Goal: Information Seeking & Learning: Find specific fact

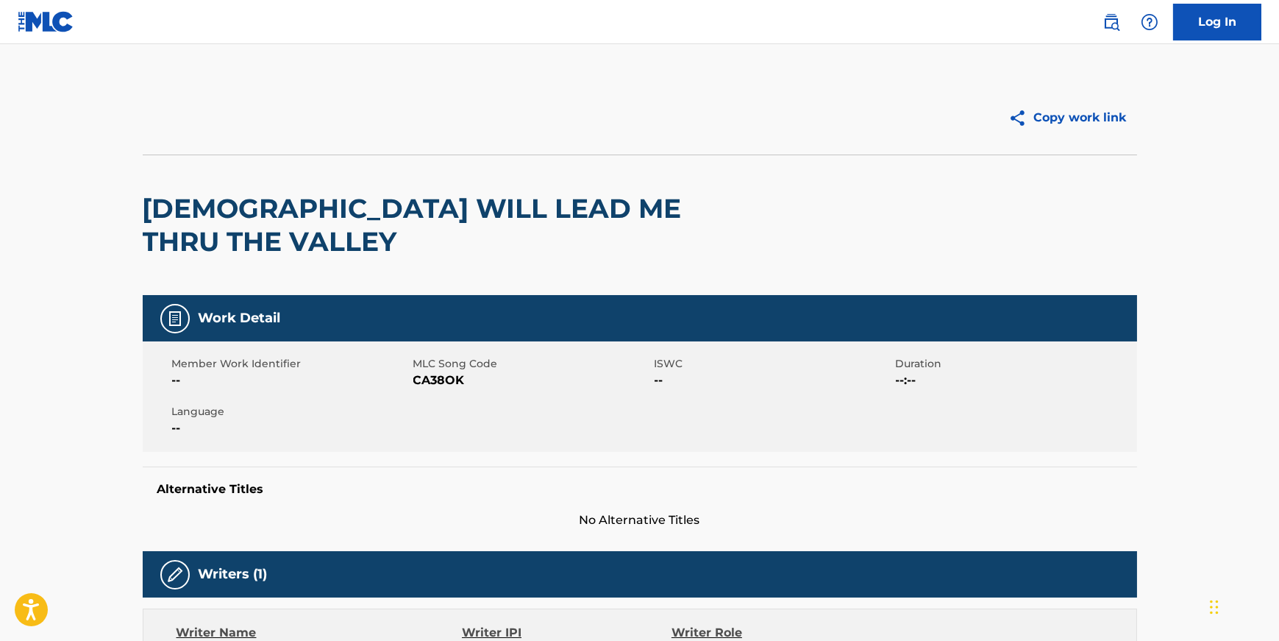
click at [39, 15] on img at bounding box center [46, 21] width 57 height 21
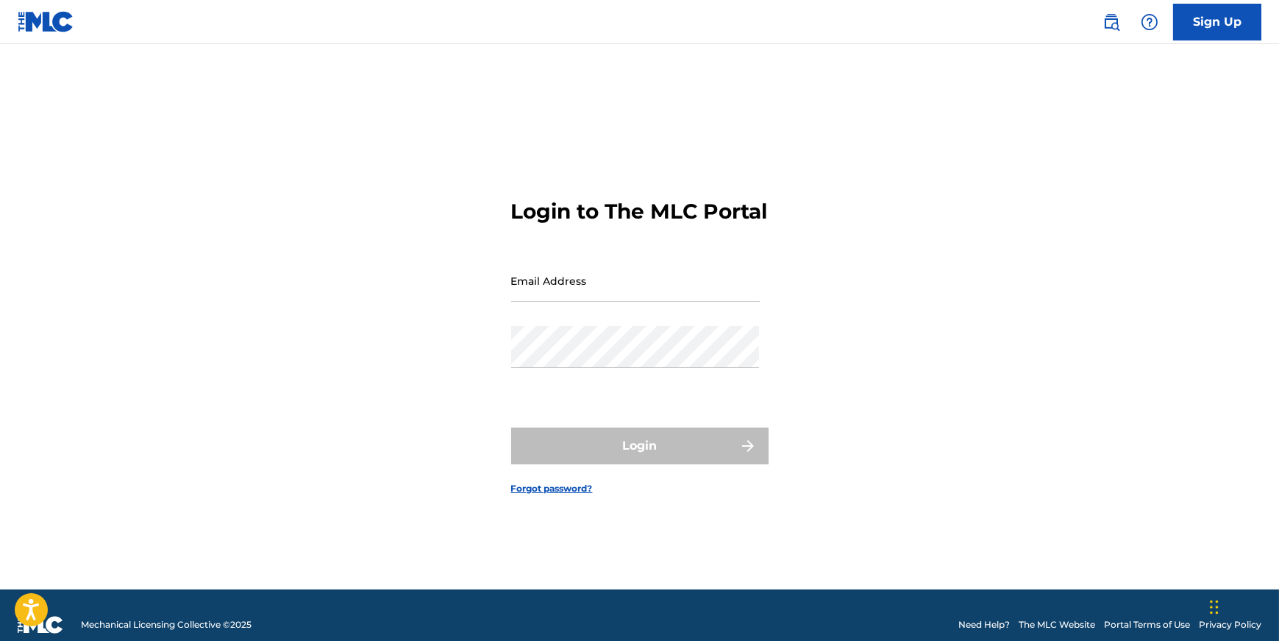
scroll to position [7, 0]
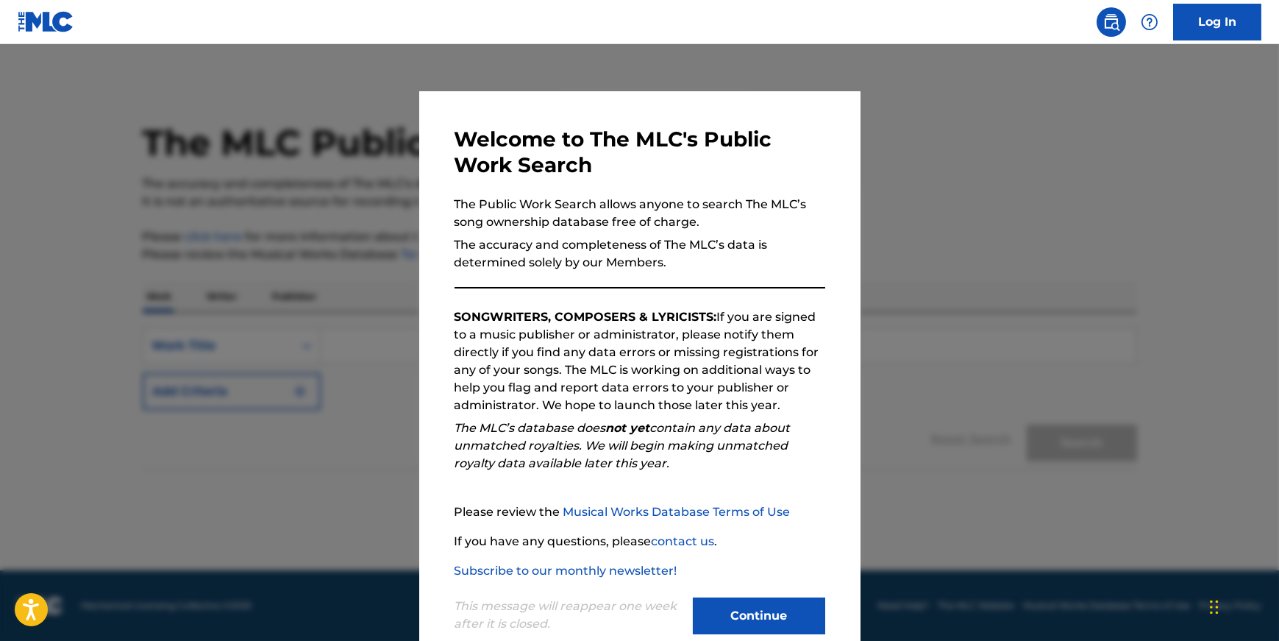
click at [772, 609] on button "Continue" at bounding box center [759, 615] width 132 height 37
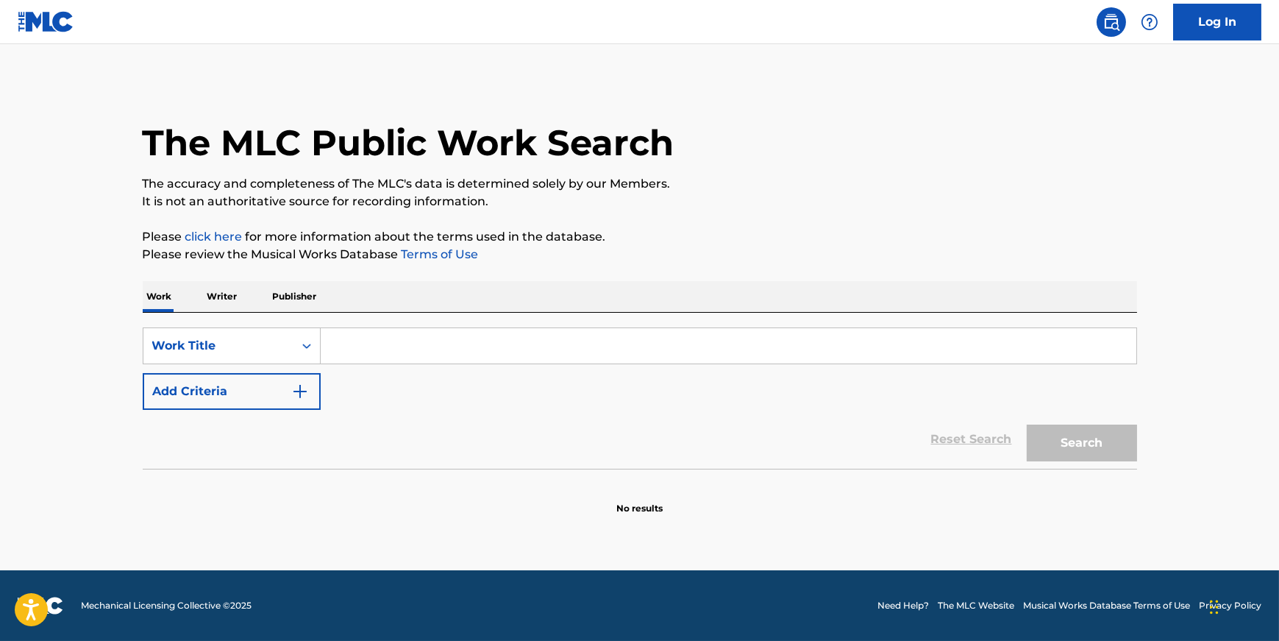
click at [385, 340] on input "Search Form" at bounding box center [729, 345] width 816 height 35
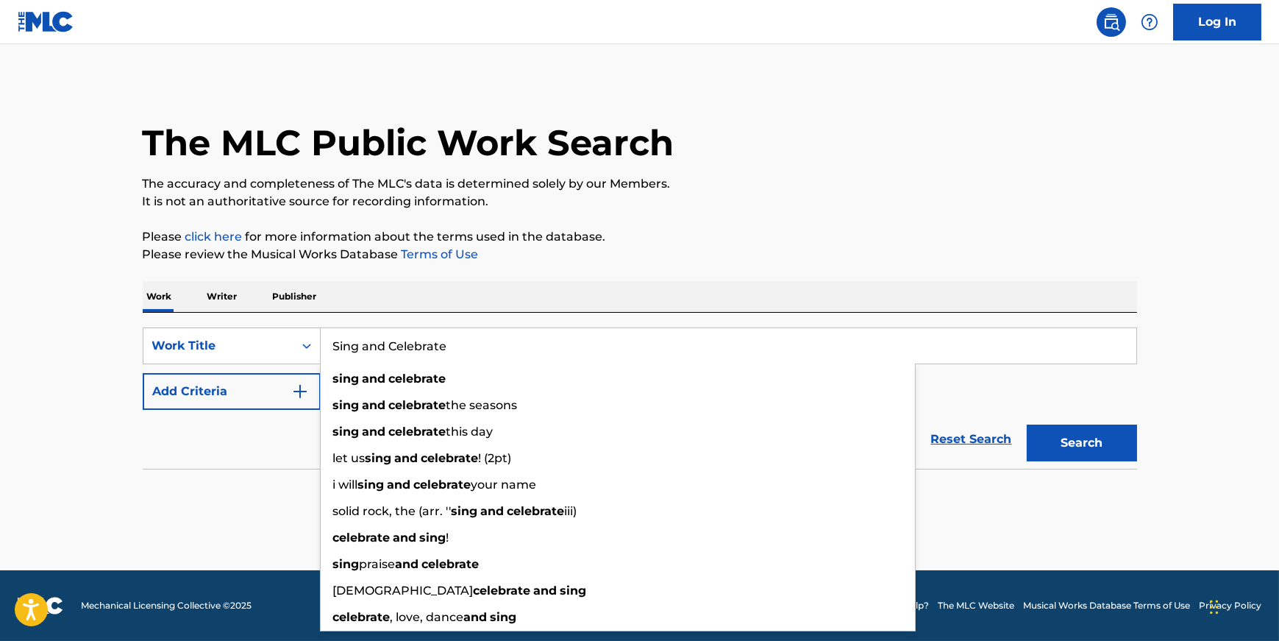
type input "Sing and Celebrate"
click at [1027, 424] on button "Search" at bounding box center [1082, 442] width 110 height 37
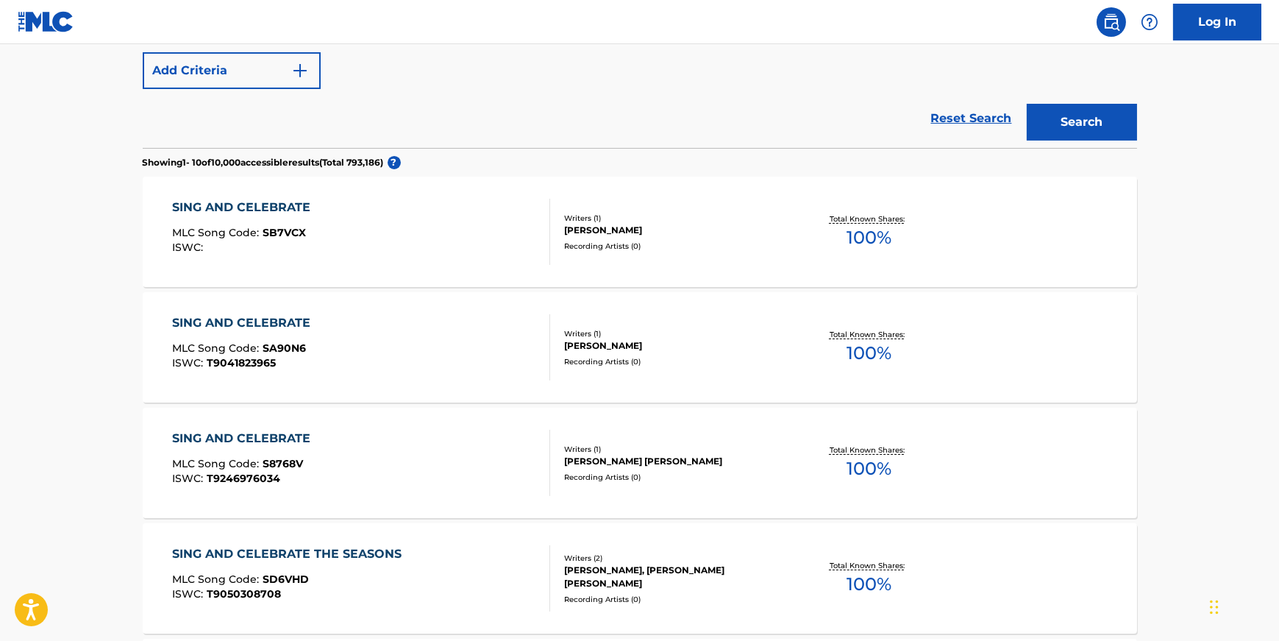
scroll to position [325, 0]
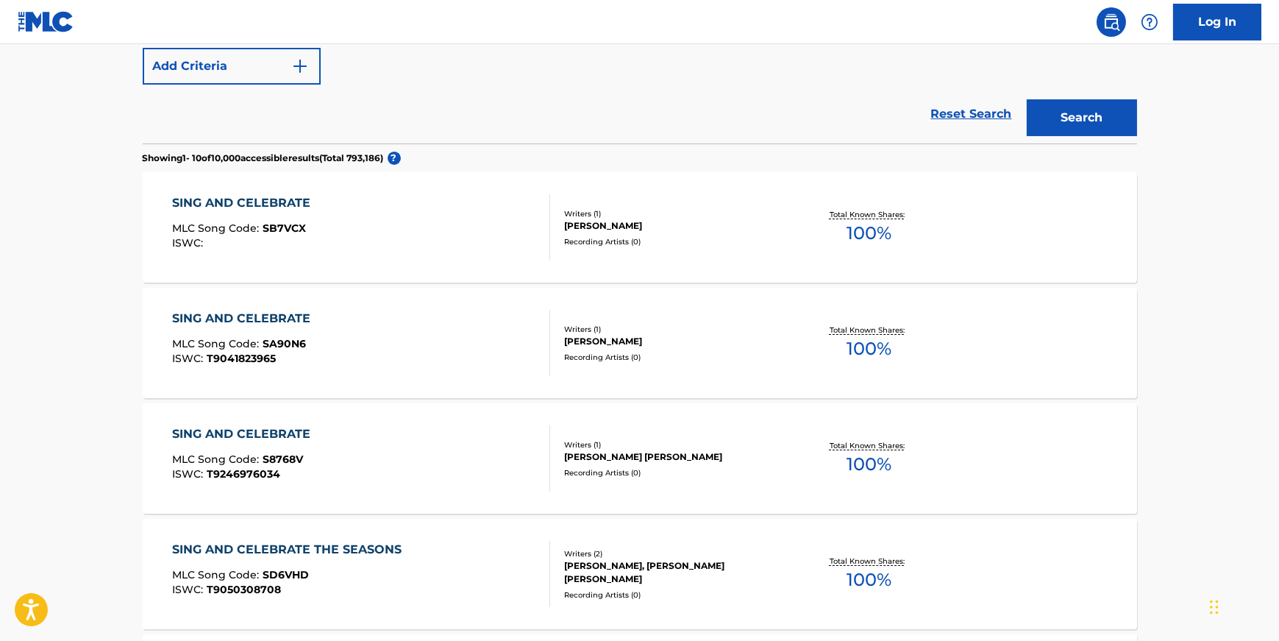
click at [435, 249] on div "SING AND CELEBRATE MLC Song Code : SB7VCX ISWC :" at bounding box center [361, 227] width 378 height 66
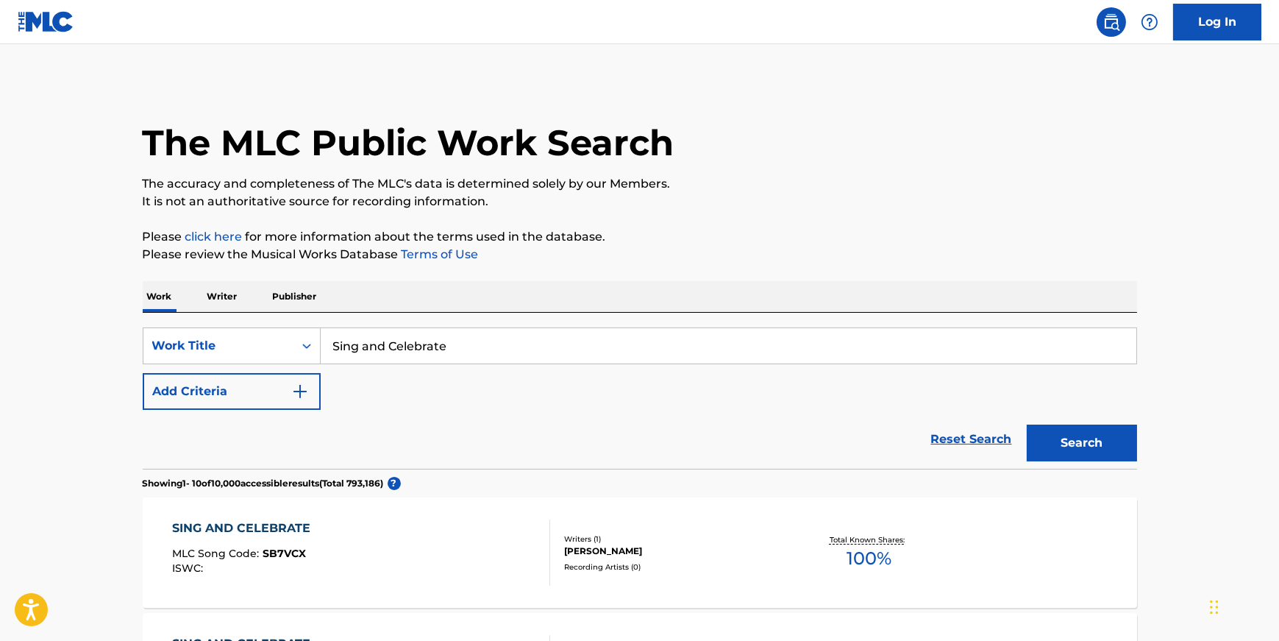
scroll to position [325, 0]
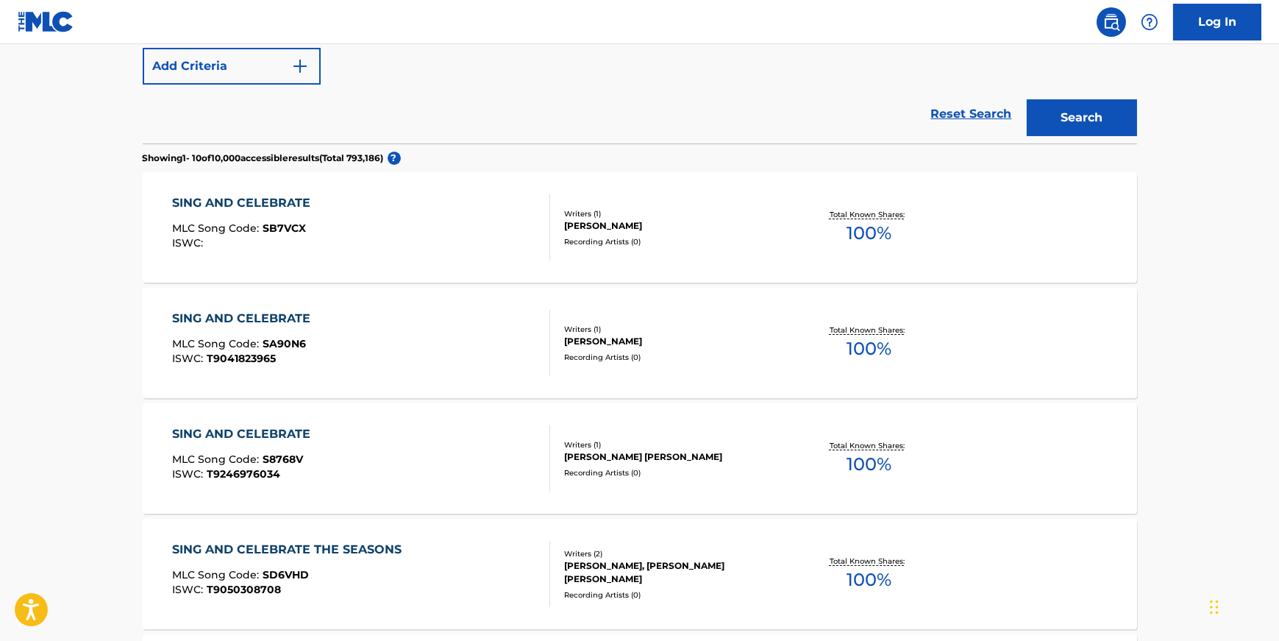
click at [438, 440] on div "SING AND CELEBRATE MLC Song Code : S8768V ISWC : T9246976034" at bounding box center [361, 458] width 378 height 66
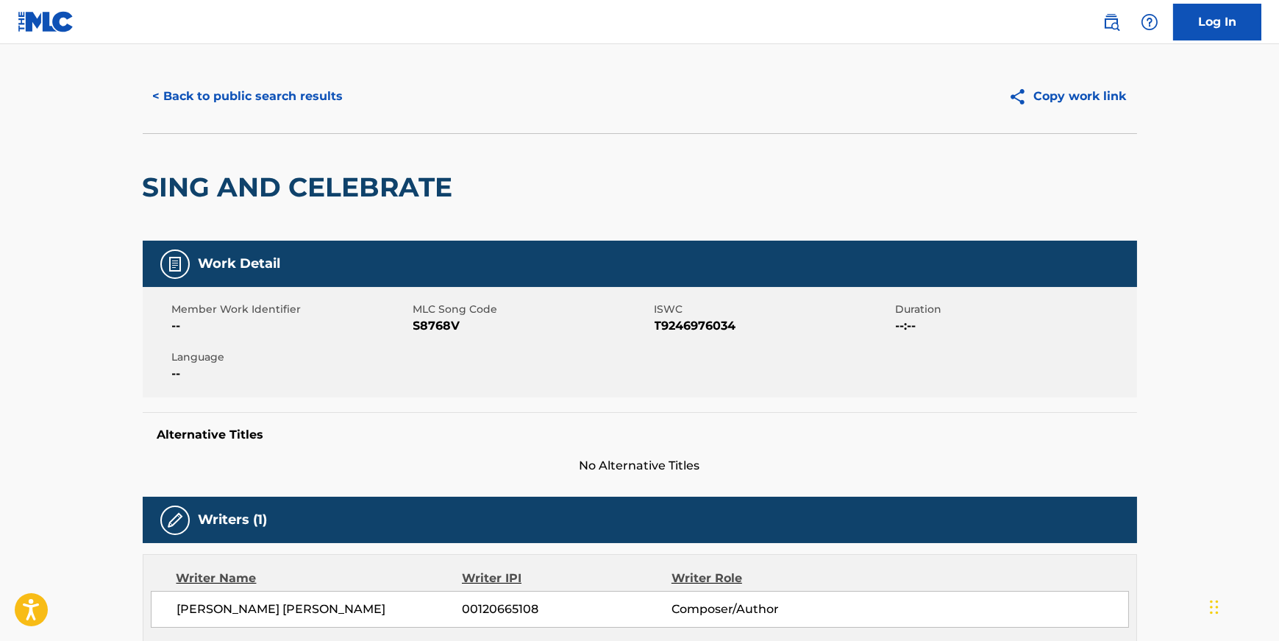
scroll to position [28, 0]
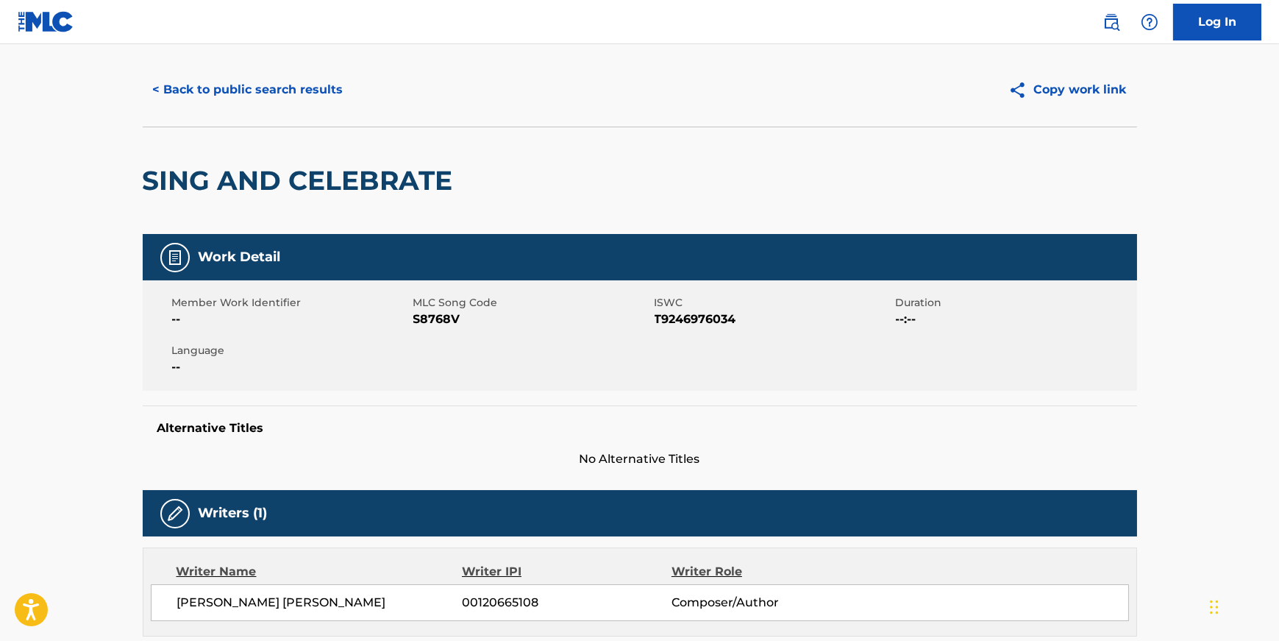
click at [686, 319] on span "T9246976034" at bounding box center [774, 319] width 238 height 18
click at [447, 315] on span "S8768V" at bounding box center [532, 319] width 238 height 18
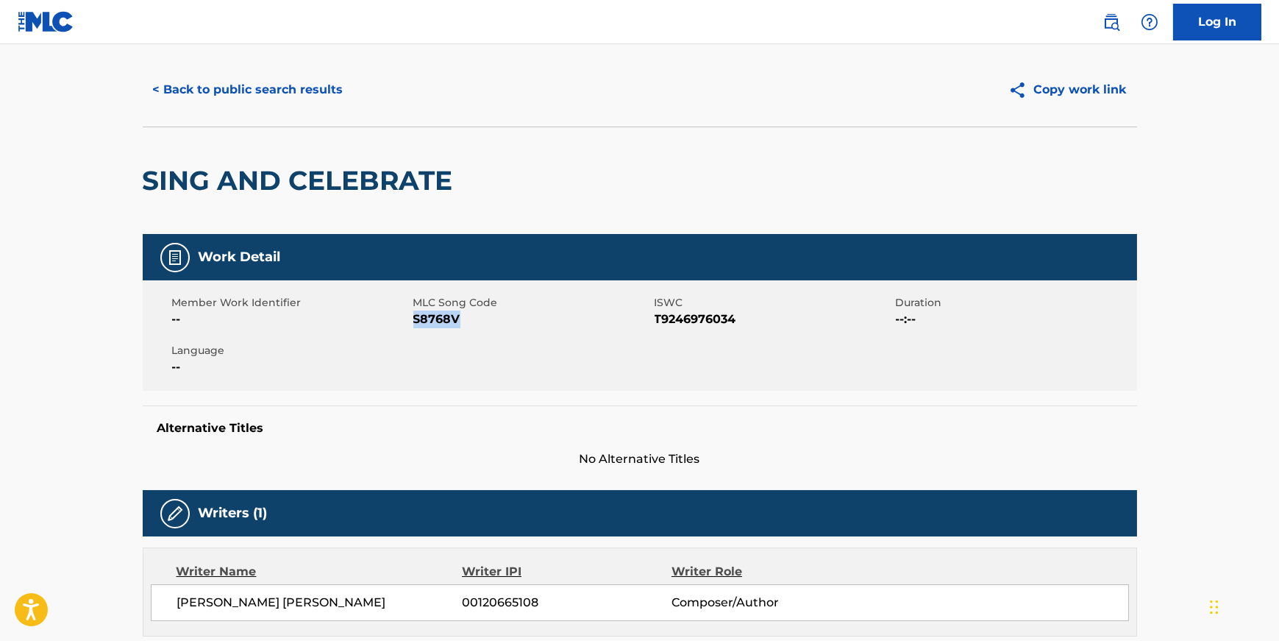
click at [690, 321] on span "T9246976034" at bounding box center [774, 319] width 238 height 18
click at [561, 346] on div "Member Work Identifier -- MLC Song Code S8768V ISWC T9246976034 Duration --:-- …" at bounding box center [640, 335] width 995 height 110
click at [182, 92] on button "< Back to public search results" at bounding box center [248, 89] width 211 height 37
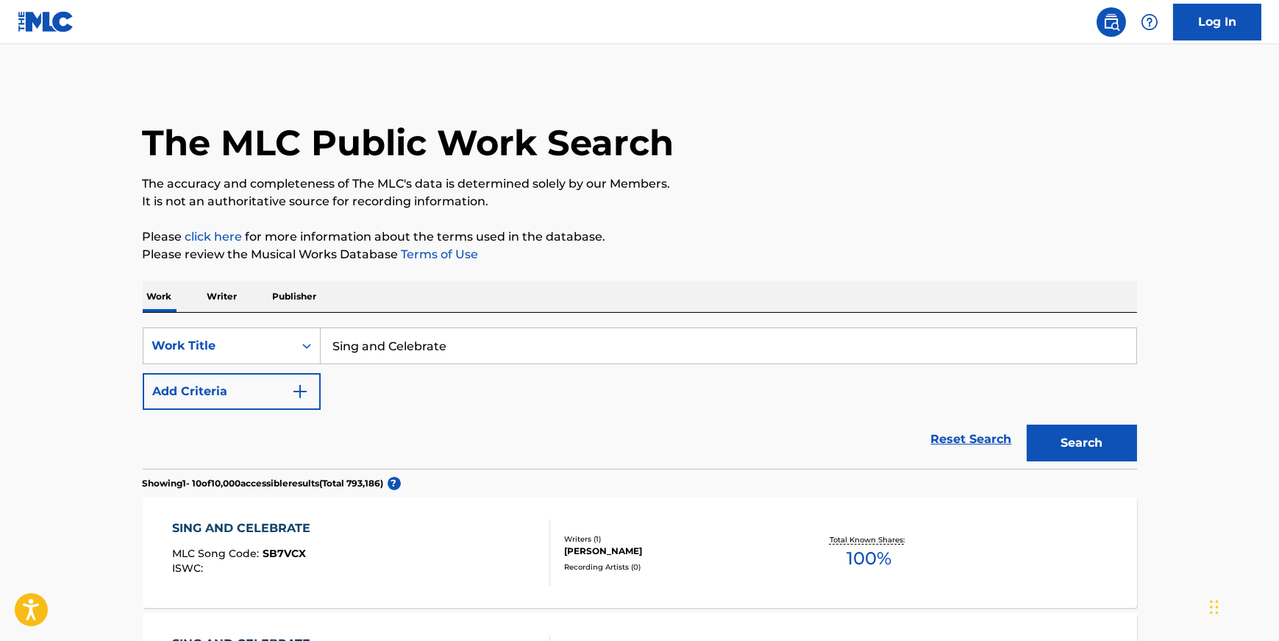
drag, startPoint x: 962, startPoint y: 433, endPoint x: 941, endPoint y: 427, distance: 22.3
click at [961, 432] on link "Reset Search" at bounding box center [972, 439] width 96 height 32
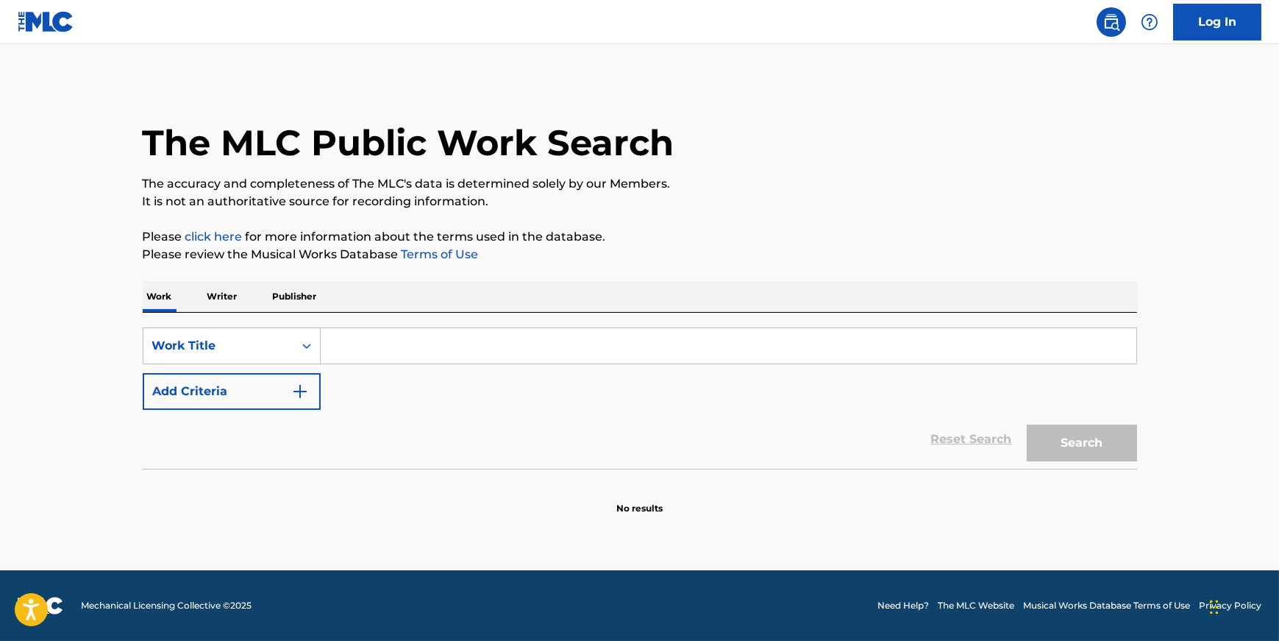
click at [399, 341] on input "Search Form" at bounding box center [729, 345] width 816 height 35
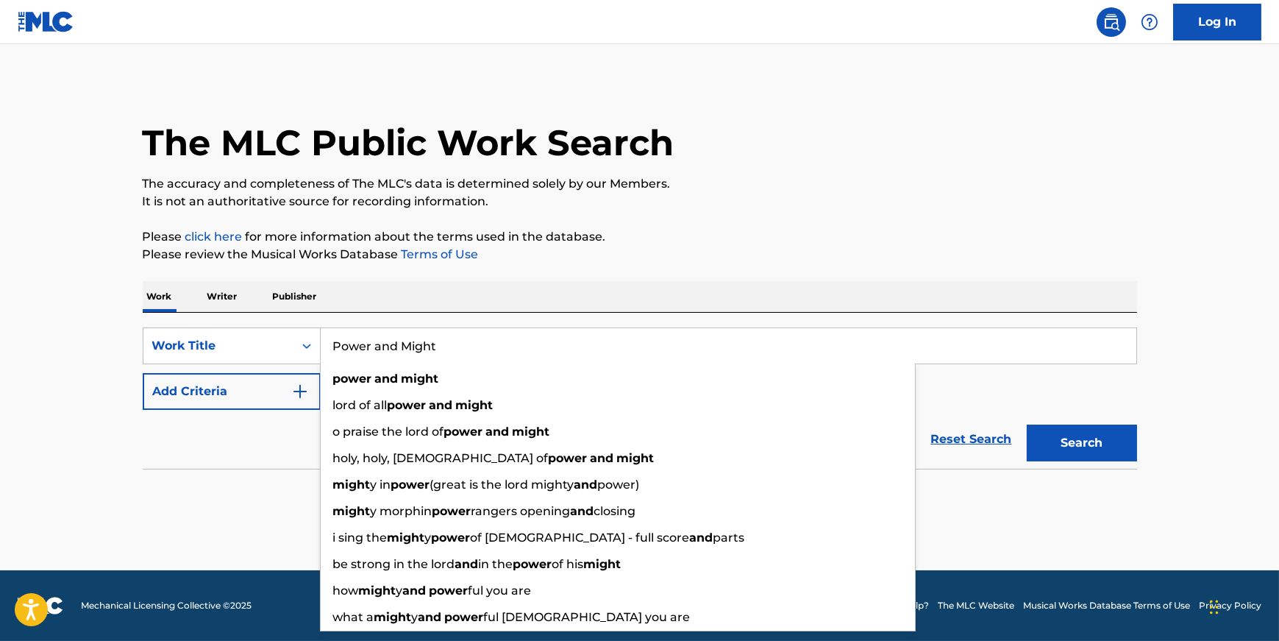
type input "Power and Might"
click at [1027, 424] on button "Search" at bounding box center [1082, 442] width 110 height 37
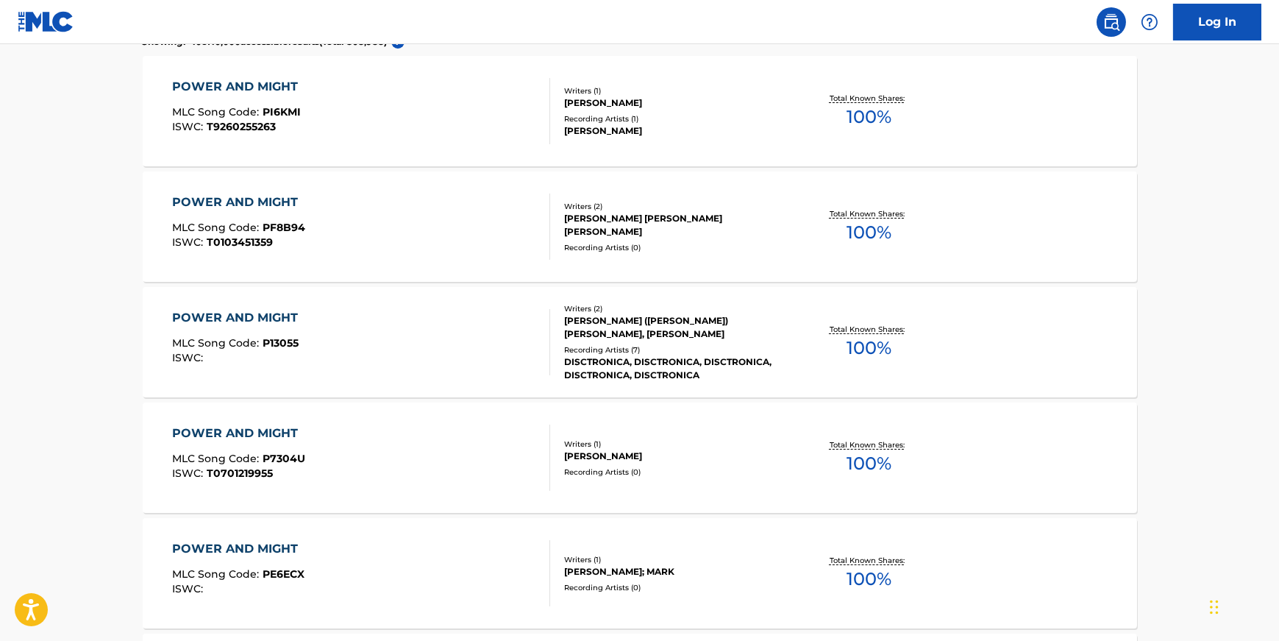
scroll to position [442, 0]
click at [371, 431] on div "POWER AND MIGHT MLC Song Code : P7304U ISWC : T0701219955" at bounding box center [361, 457] width 378 height 66
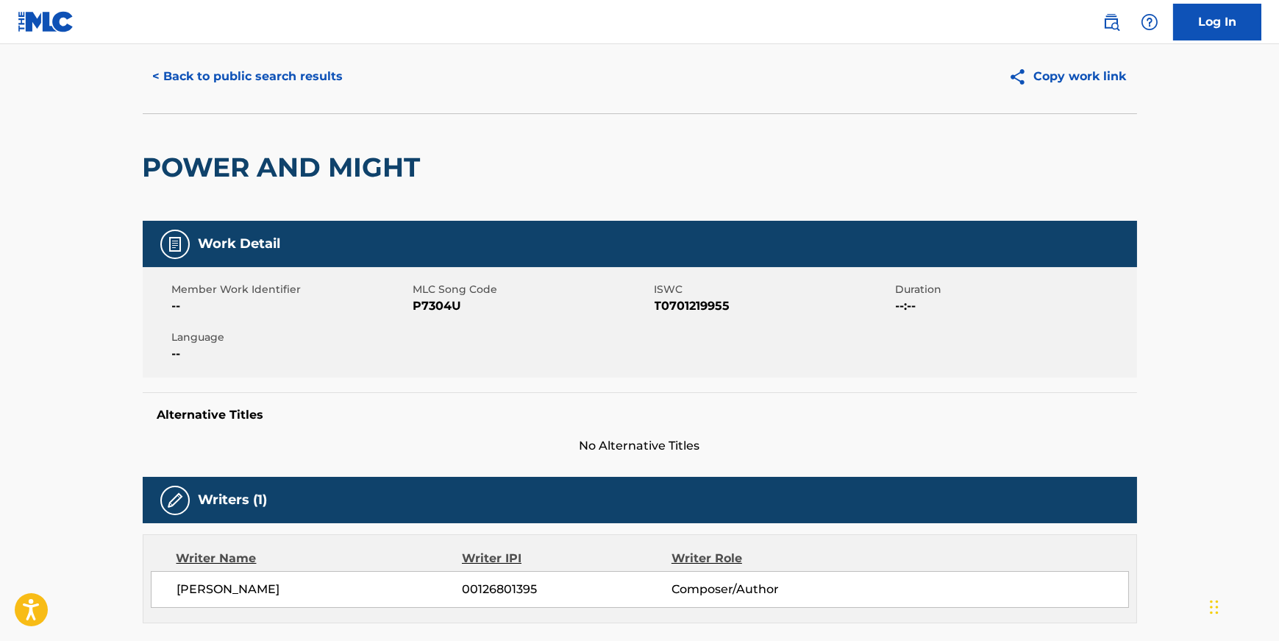
scroll to position [40, 0]
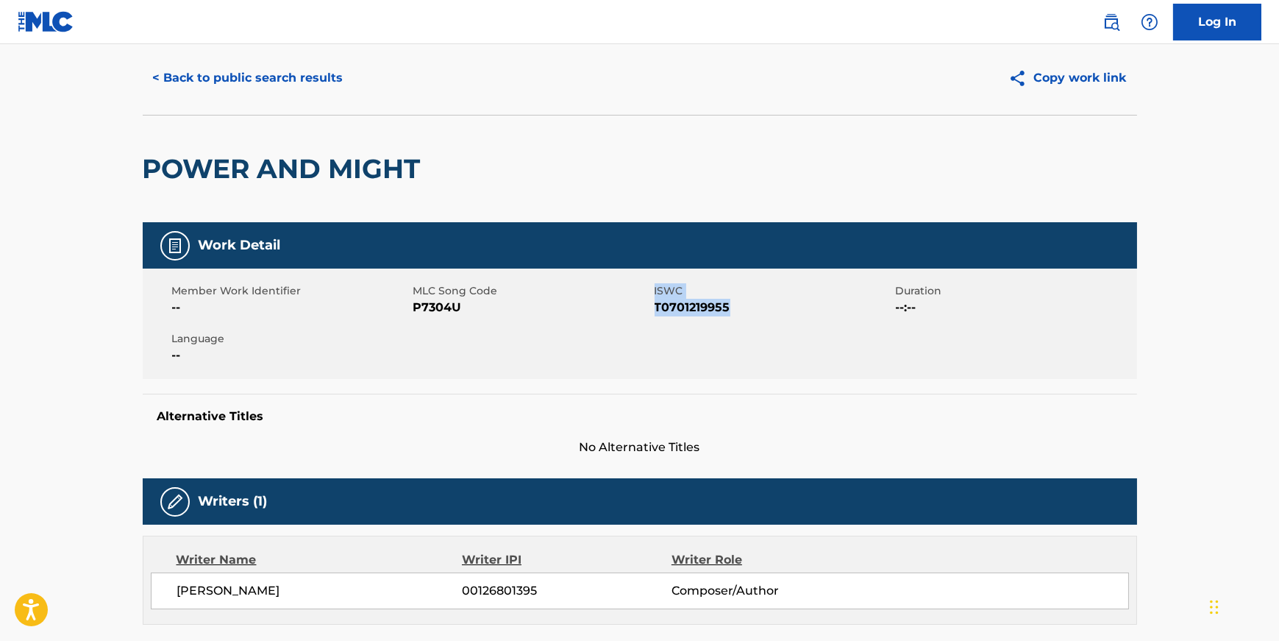
drag, startPoint x: 652, startPoint y: 304, endPoint x: 715, endPoint y: 323, distance: 65.4
click at [715, 323] on div "Member Work Identifier -- MLC Song Code P7304U ISWC T0701219955 Duration --:-- …" at bounding box center [640, 323] width 995 height 110
drag, startPoint x: 697, startPoint y: 329, endPoint x: 653, endPoint y: 330, distance: 44.1
click at [691, 329] on div "Member Work Identifier -- MLC Song Code P7304U ISWC T0701219955 Duration --:-- …" at bounding box center [640, 323] width 995 height 110
click at [673, 311] on div "Member Work Identifier -- MLC Song Code P7304U ISWC T0701219955 Duration --:-- …" at bounding box center [640, 323] width 995 height 110
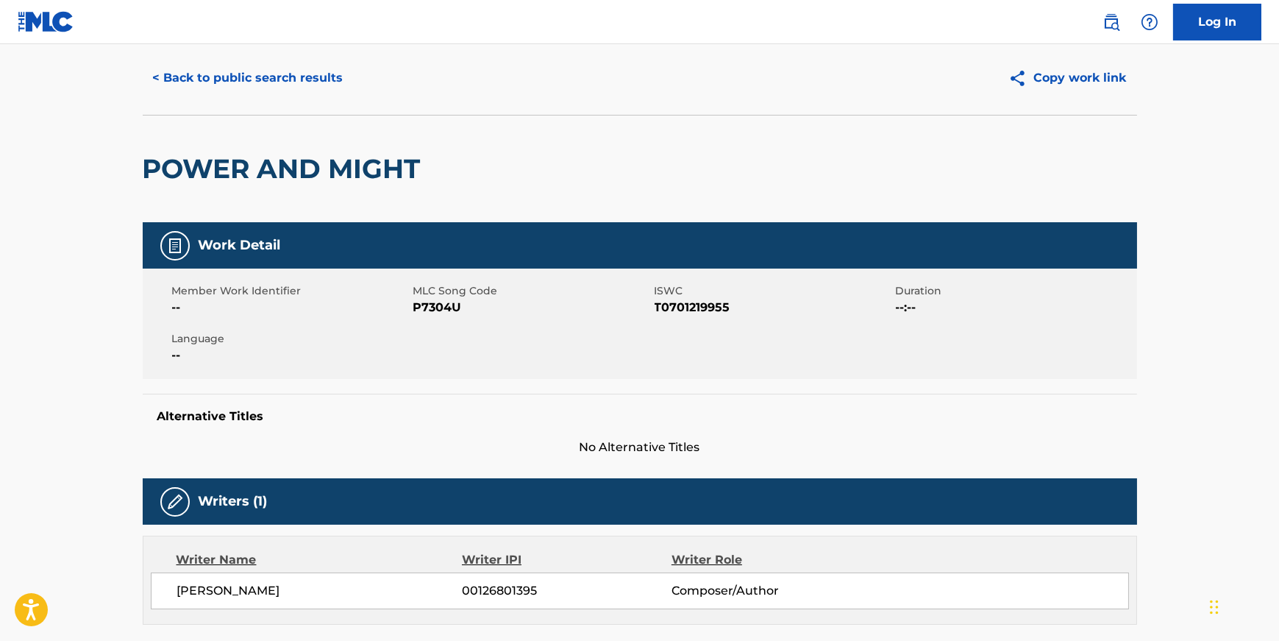
click at [655, 319] on div "Member Work Identifier -- MLC Song Code P7304U ISWC T0701219955 Duration --:-- …" at bounding box center [640, 323] width 995 height 110
drag, startPoint x: 654, startPoint y: 312, endPoint x: 729, endPoint y: 315, distance: 75.1
click at [736, 316] on span "T0701219955" at bounding box center [774, 308] width 238 height 18
copy span "T0701219955"
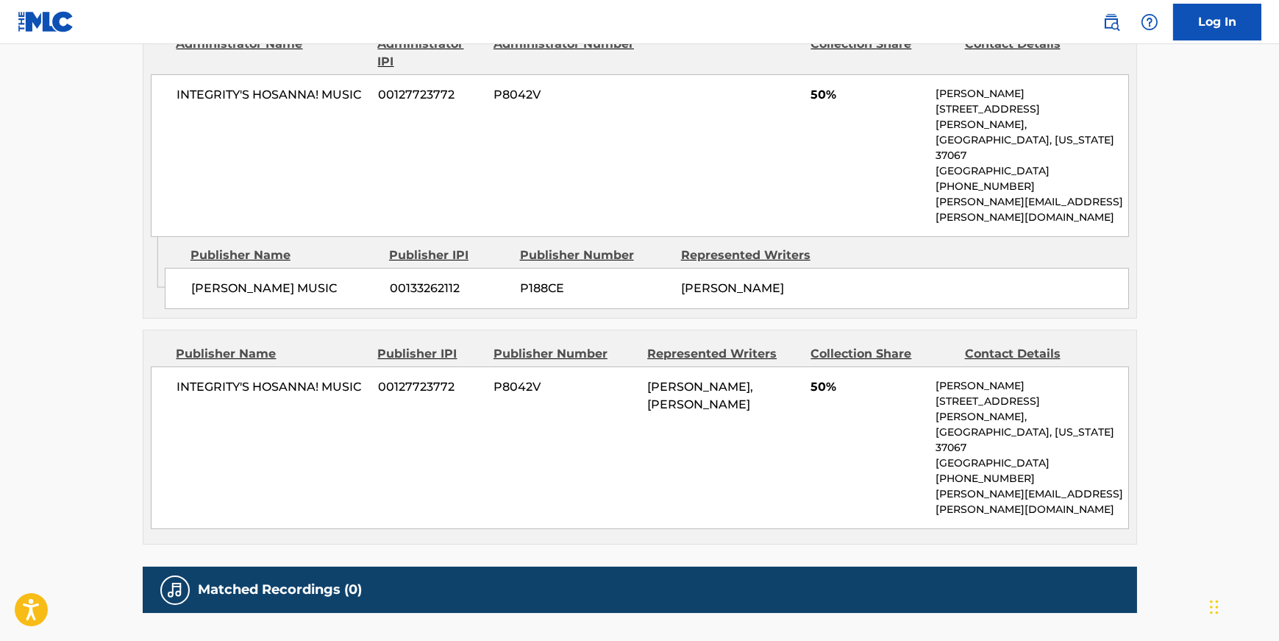
scroll to position [726, 0]
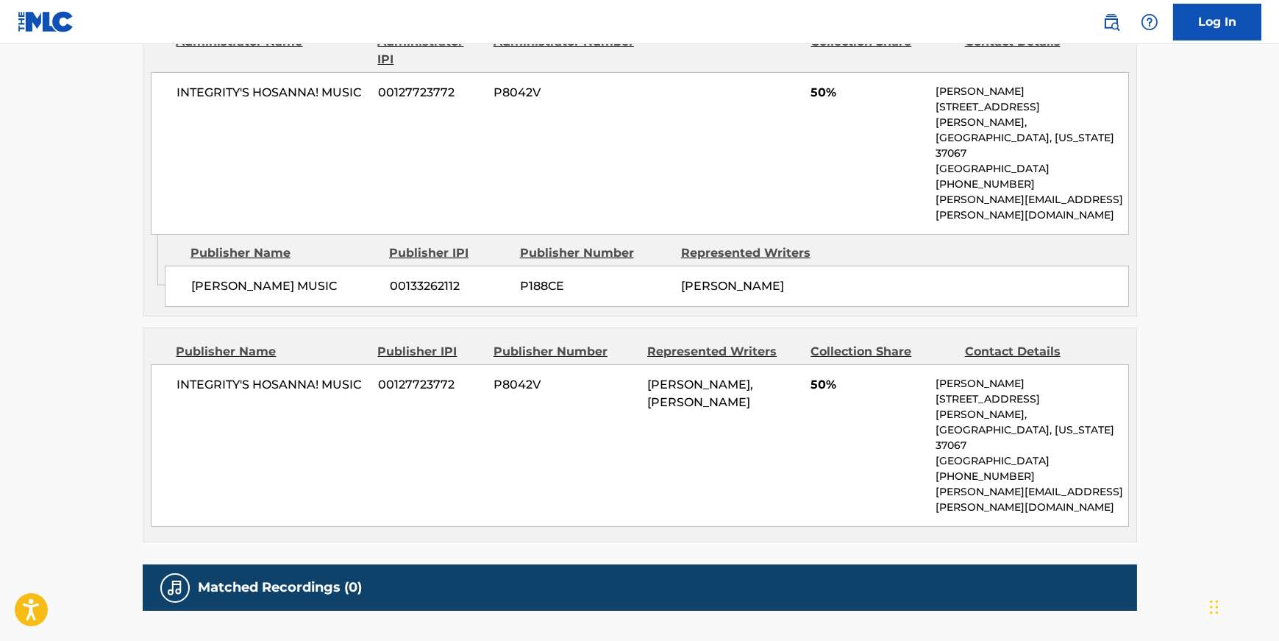
click at [471, 277] on span "00133262112" at bounding box center [449, 286] width 119 height 18
click at [474, 277] on span "00133262112" at bounding box center [449, 286] width 119 height 18
drag, startPoint x: 443, startPoint y: 257, endPoint x: 404, endPoint y: 260, distance: 39.2
click at [404, 277] on span "00133262112" at bounding box center [449, 286] width 119 height 18
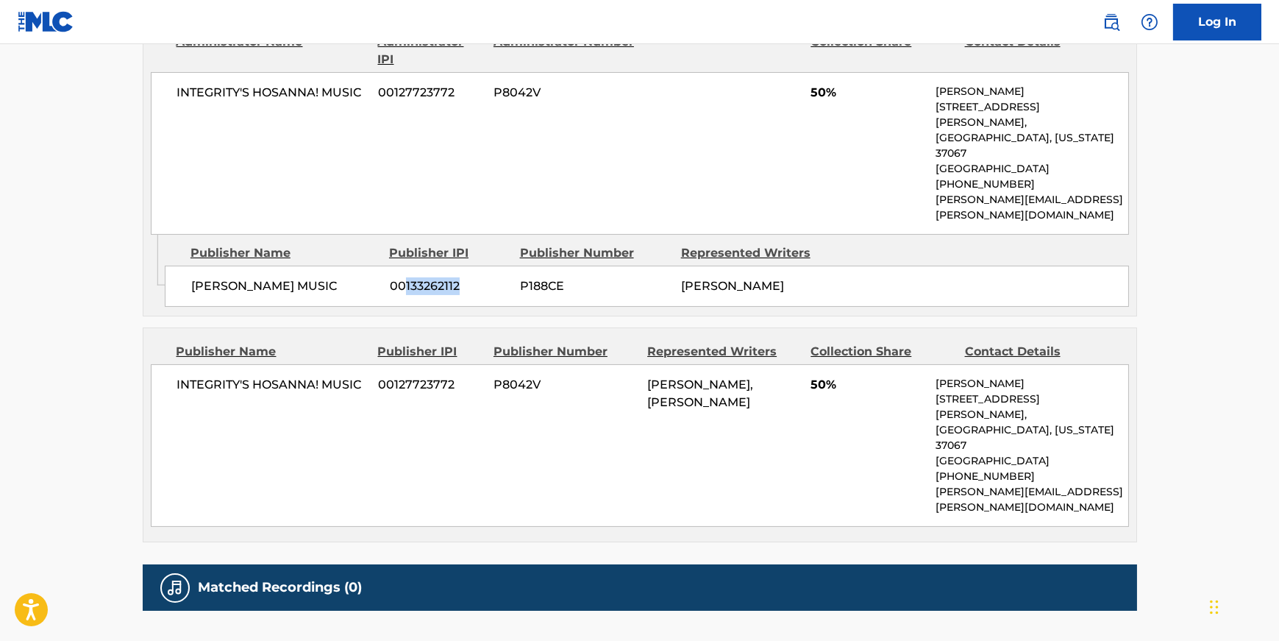
copy span "133262112"
click at [600, 277] on span "P188CE" at bounding box center [595, 286] width 150 height 18
drag, startPoint x: 600, startPoint y: 255, endPoint x: 511, endPoint y: 258, distance: 88.3
click at [493, 266] on div "LYNN DESHAZO MUSIC 00133262112 P188CE LYNN DESHAZO" at bounding box center [647, 286] width 964 height 41
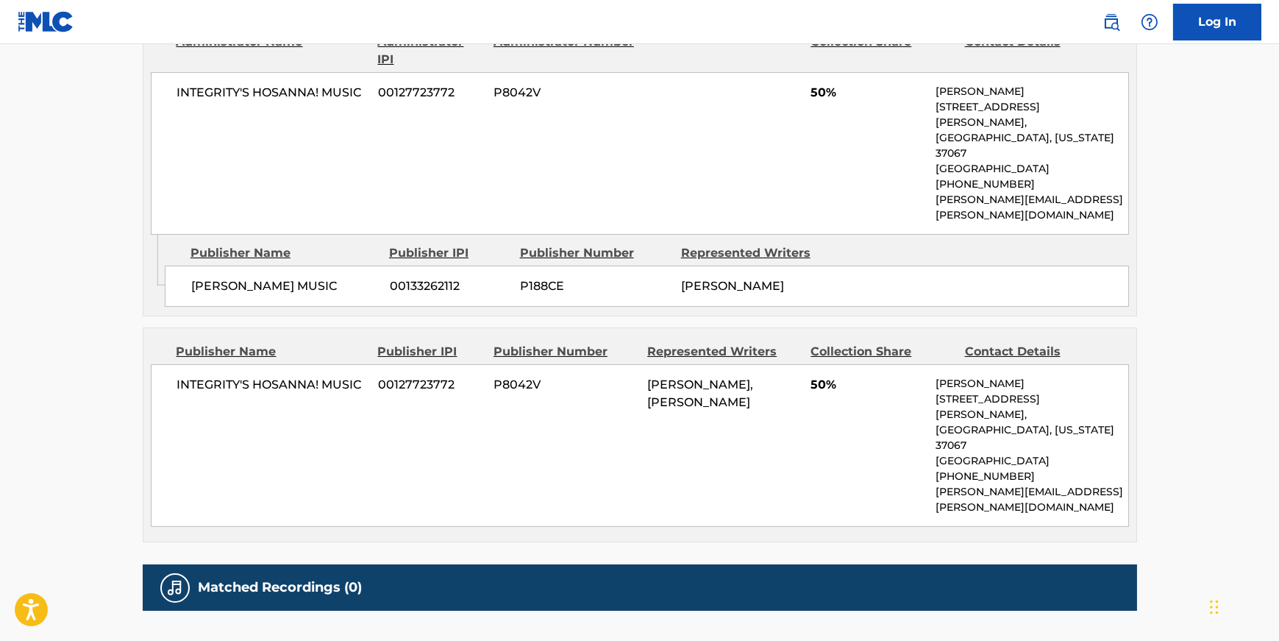
click at [510, 266] on div "LYNN DESHAZO MUSIC 00133262112 P188CE LYNN DESHAZO" at bounding box center [647, 286] width 964 height 41
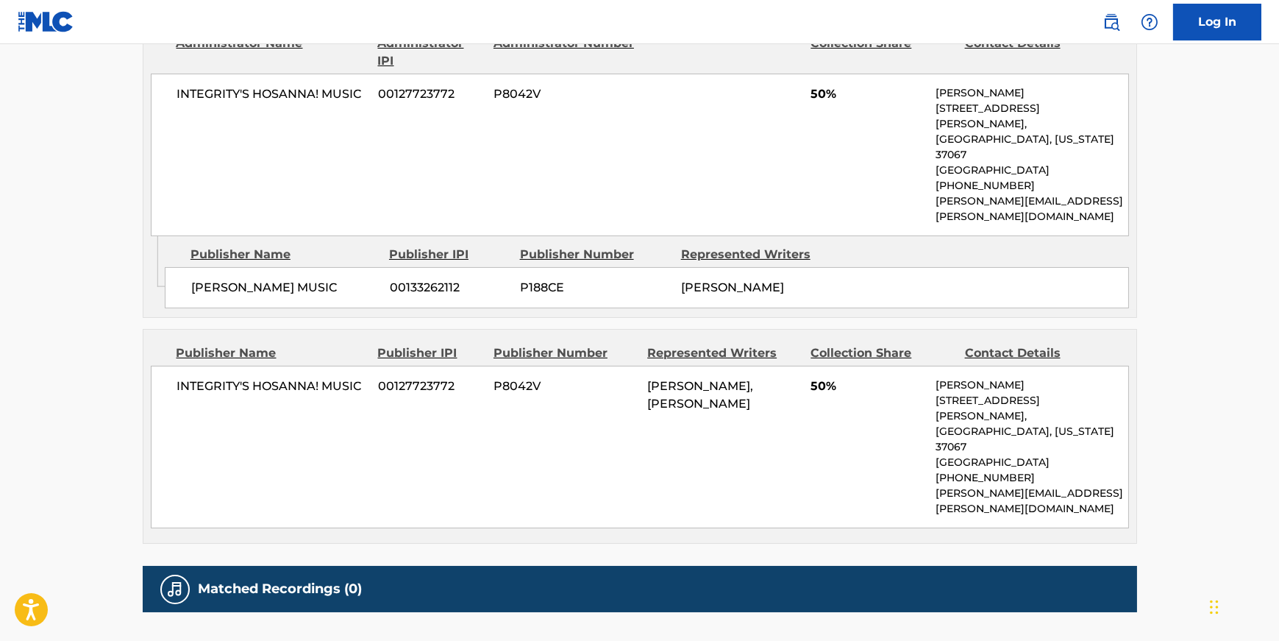
drag, startPoint x: 605, startPoint y: 252, endPoint x: 597, endPoint y: 253, distance: 7.5
click at [603, 279] on span "P188CE" at bounding box center [595, 288] width 150 height 18
click at [549, 279] on span "P188CE" at bounding box center [595, 288] width 150 height 18
copy span "P188CE"
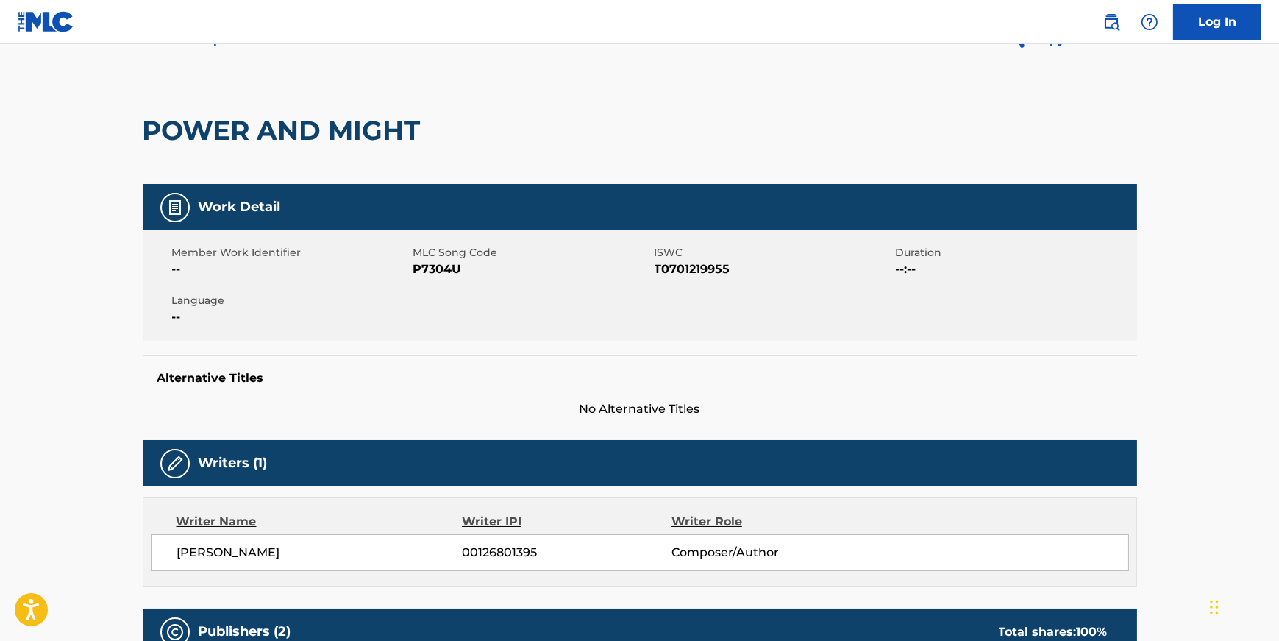
scroll to position [0, 0]
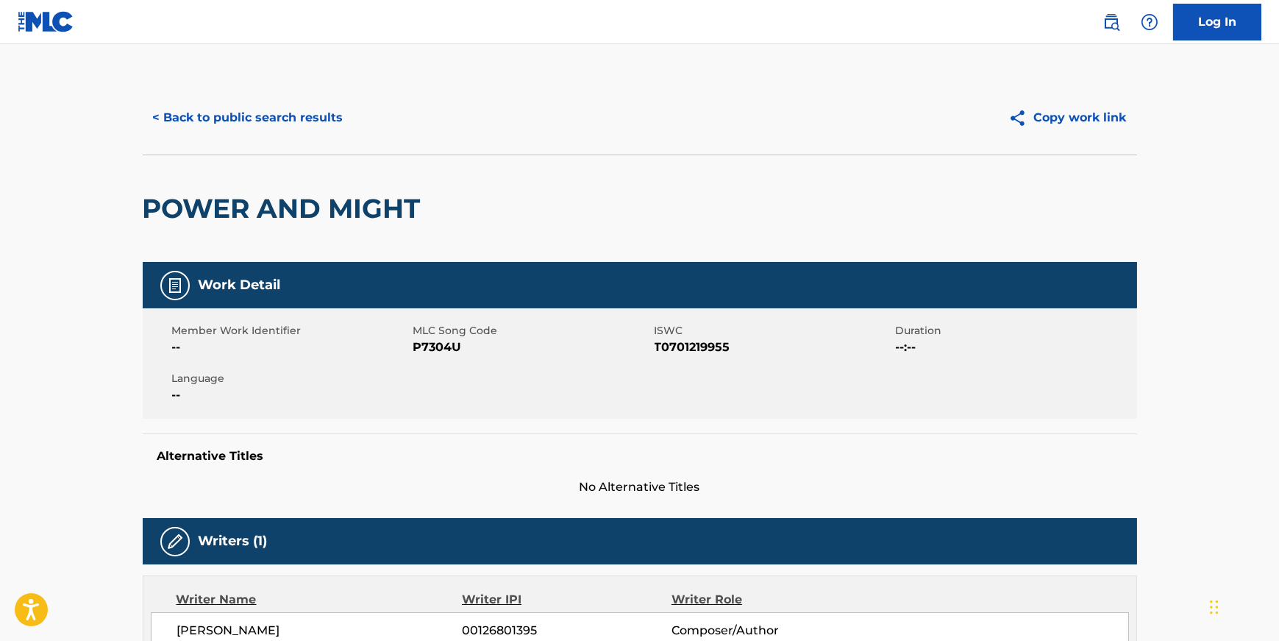
click at [714, 345] on span "T0701219955" at bounding box center [774, 347] width 238 height 18
click at [713, 346] on span "T0701219955" at bounding box center [774, 347] width 238 height 18
drag, startPoint x: 713, startPoint y: 346, endPoint x: 700, endPoint y: 348, distance: 12.7
click at [700, 348] on span "T0701219955" at bounding box center [774, 347] width 238 height 18
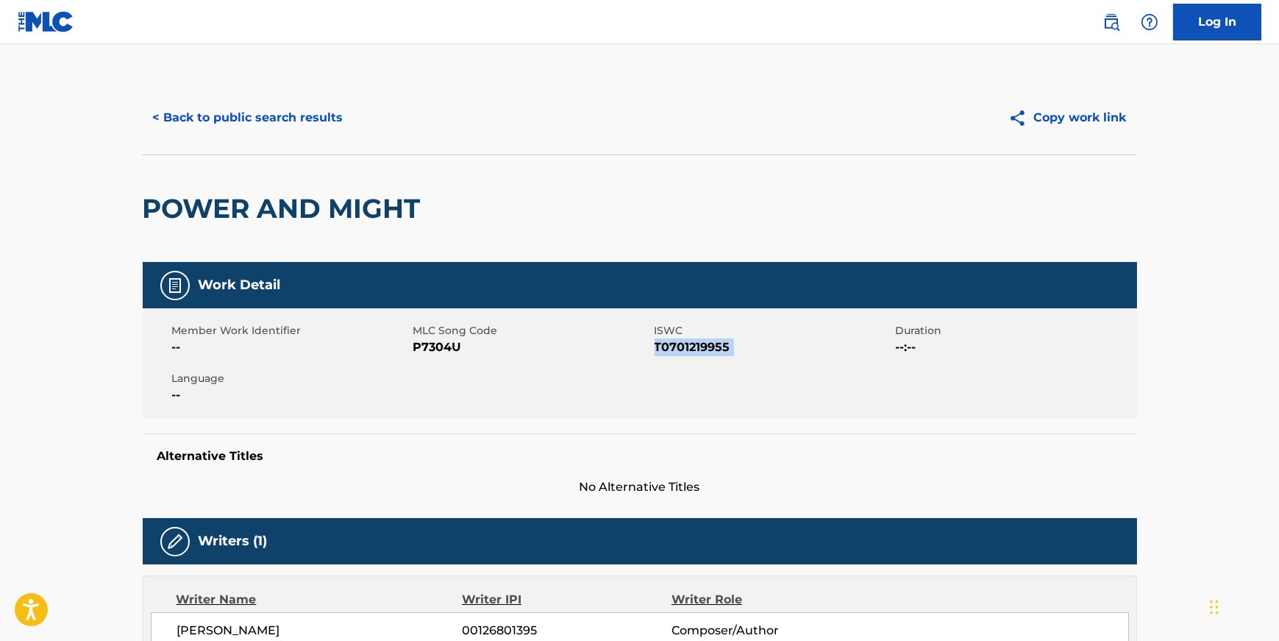
click at [700, 348] on span "T0701219955" at bounding box center [774, 347] width 238 height 18
copy span "T0701219955"
click at [444, 342] on span "P7304U" at bounding box center [532, 347] width 238 height 18
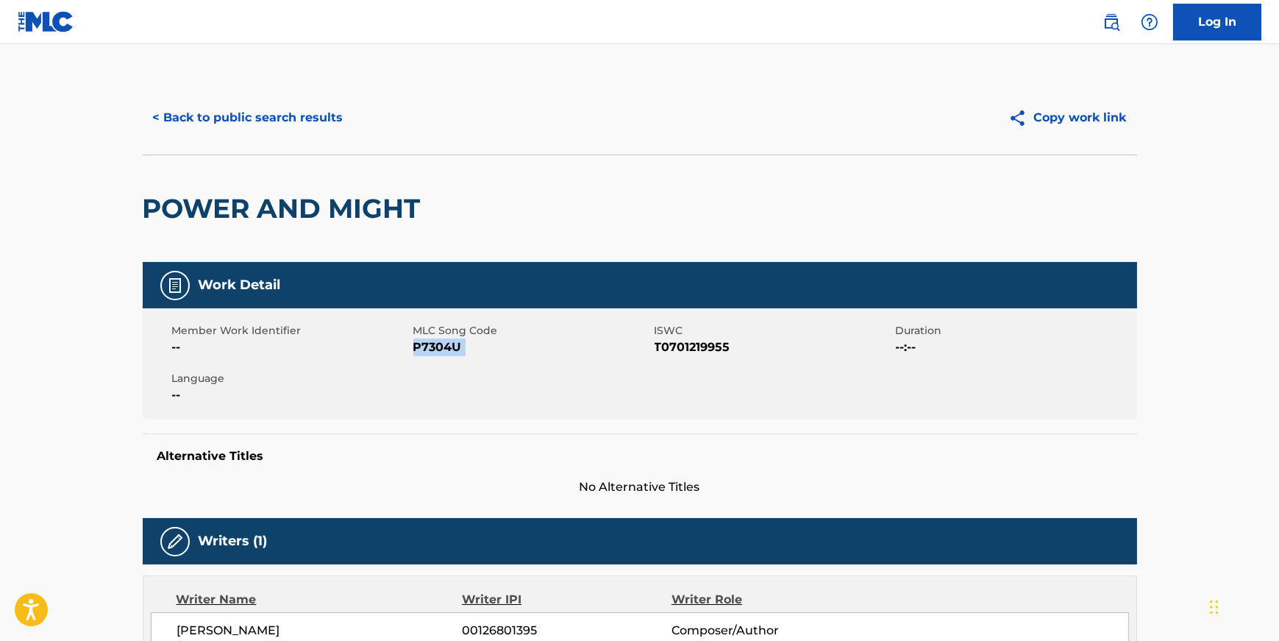
click at [444, 343] on span "P7304U" at bounding box center [532, 347] width 238 height 18
copy span "P7304U"
